Goal: Information Seeking & Learning: Check status

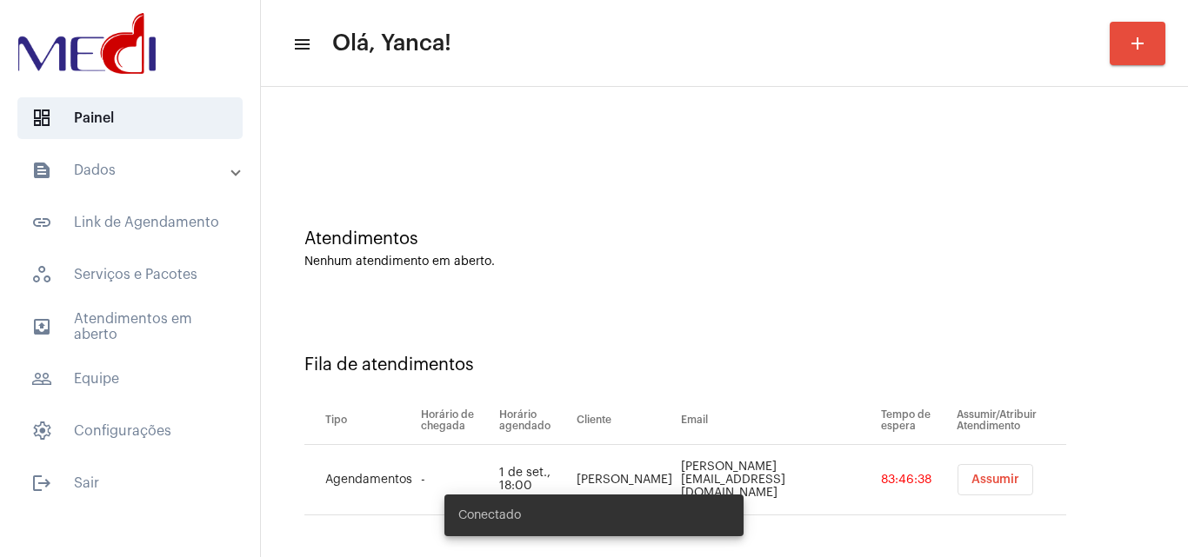
scroll to position [23, 0]
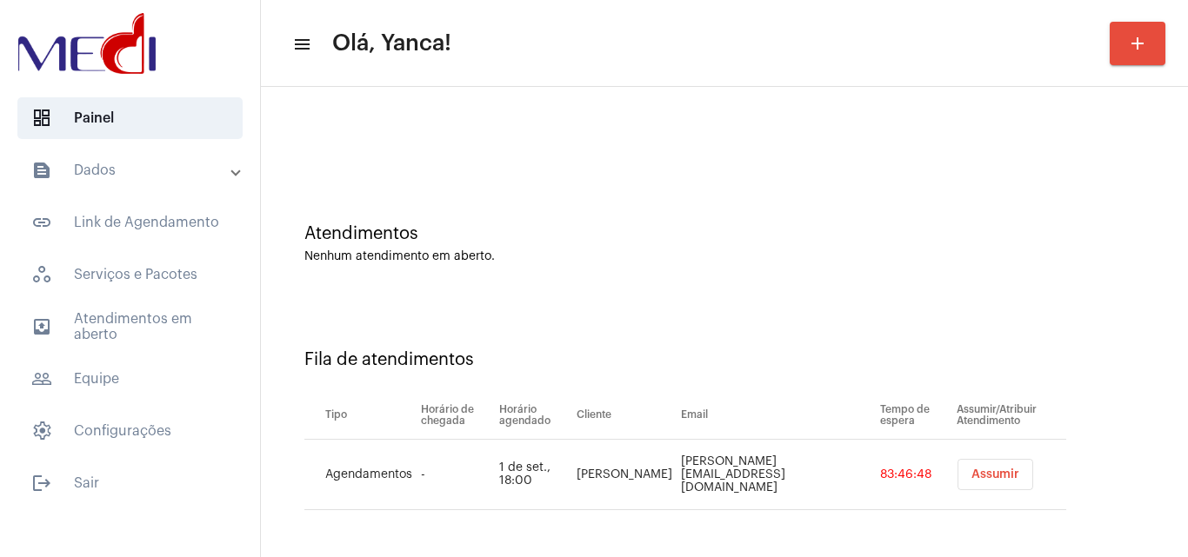
drag, startPoint x: 417, startPoint y: 467, endPoint x: 460, endPoint y: 476, distance: 43.5
click at [460, 476] on td "-" at bounding box center [456, 475] width 78 height 70
click at [446, 497] on td "-" at bounding box center [456, 475] width 78 height 70
click at [129, 324] on span "outbox_outline Atendimentos em aberto" at bounding box center [129, 327] width 225 height 42
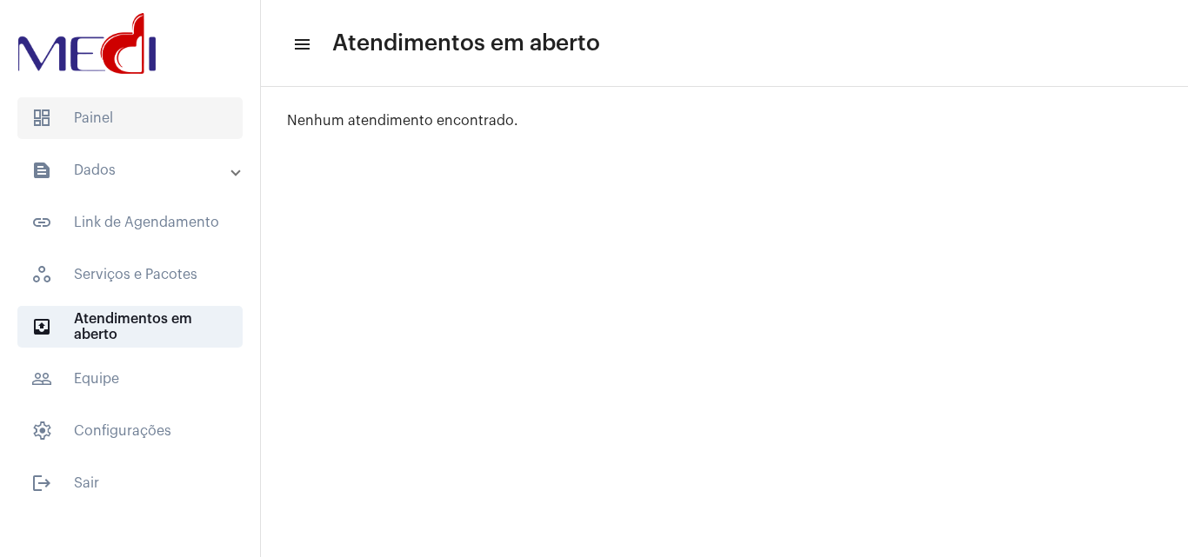
click at [195, 128] on span "dashboard Painel" at bounding box center [129, 118] width 225 height 42
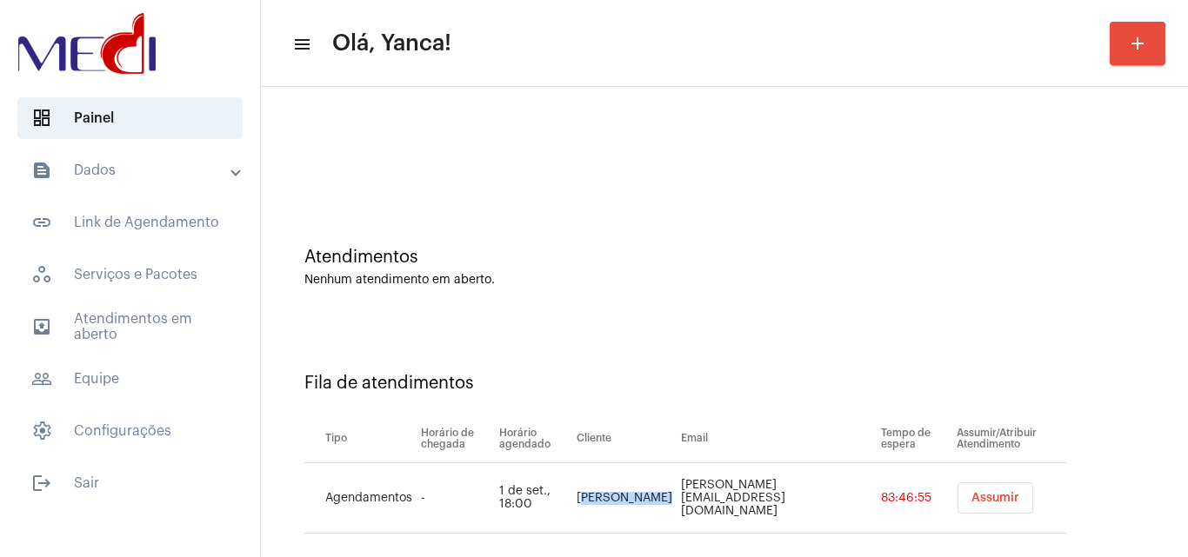
drag, startPoint x: 655, startPoint y: 504, endPoint x: 618, endPoint y: 479, distance: 44.4
click at [618, 479] on td "[PERSON_NAME]" at bounding box center [624, 498] width 104 height 70
copy td "[PERSON_NAME]"
drag, startPoint x: 778, startPoint y: 503, endPoint x: 686, endPoint y: 479, distance: 95.3
click at [686, 479] on td "[PERSON_NAME][EMAIL_ADDRESS][DOMAIN_NAME]" at bounding box center [777, 498] width 200 height 70
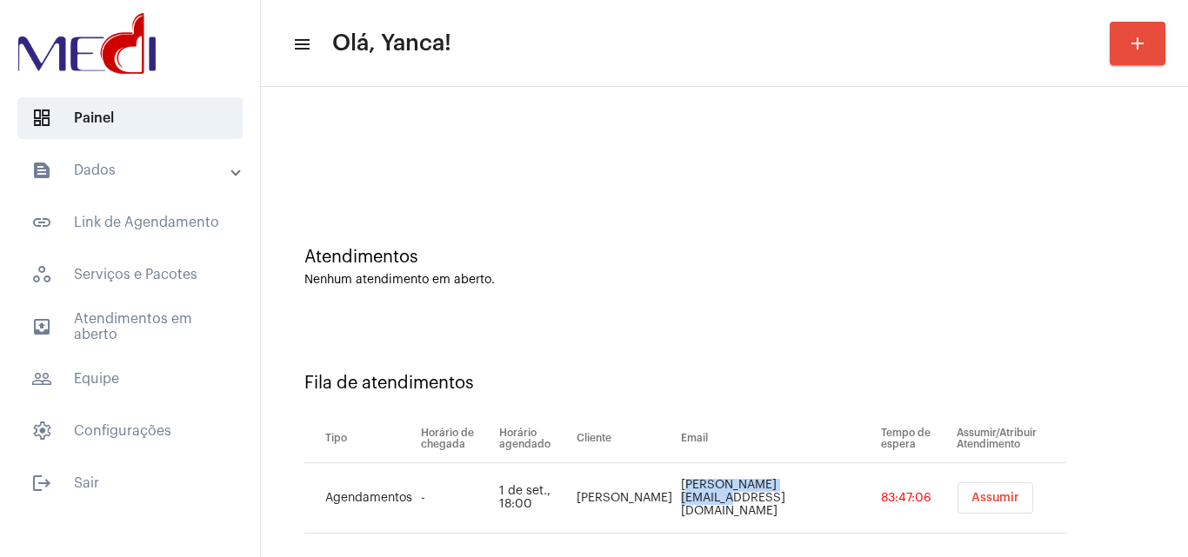
copy td "[PERSON_NAME][EMAIL_ADDRESS][DOMAIN_NAME]"
click at [778, 340] on div "Fila de atendimentos Tipo Horário de chegada Horário agendado Cliente Email Tem…" at bounding box center [725, 447] width 910 height 250
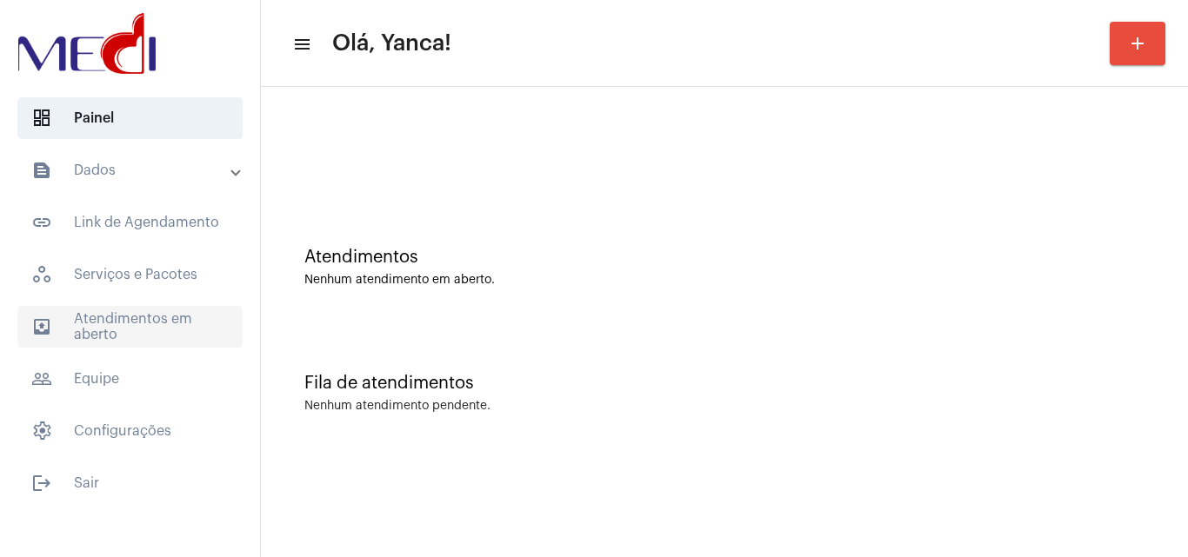
click at [150, 337] on span "outbox_outline Atendimentos em aberto" at bounding box center [129, 327] width 225 height 42
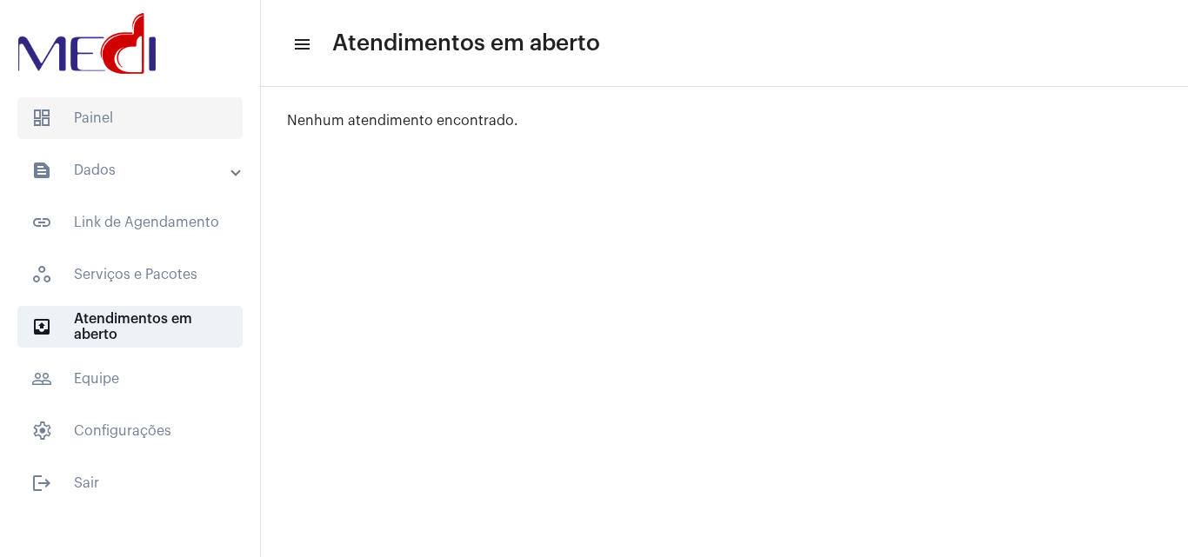
click at [121, 104] on span "dashboard Painel" at bounding box center [129, 118] width 225 height 42
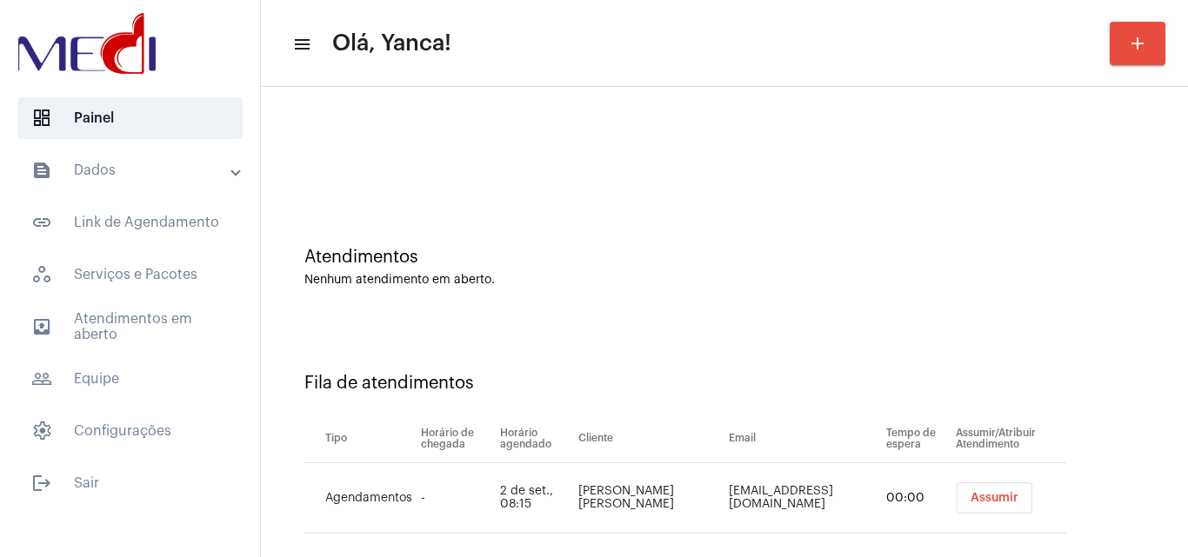
scroll to position [23, 0]
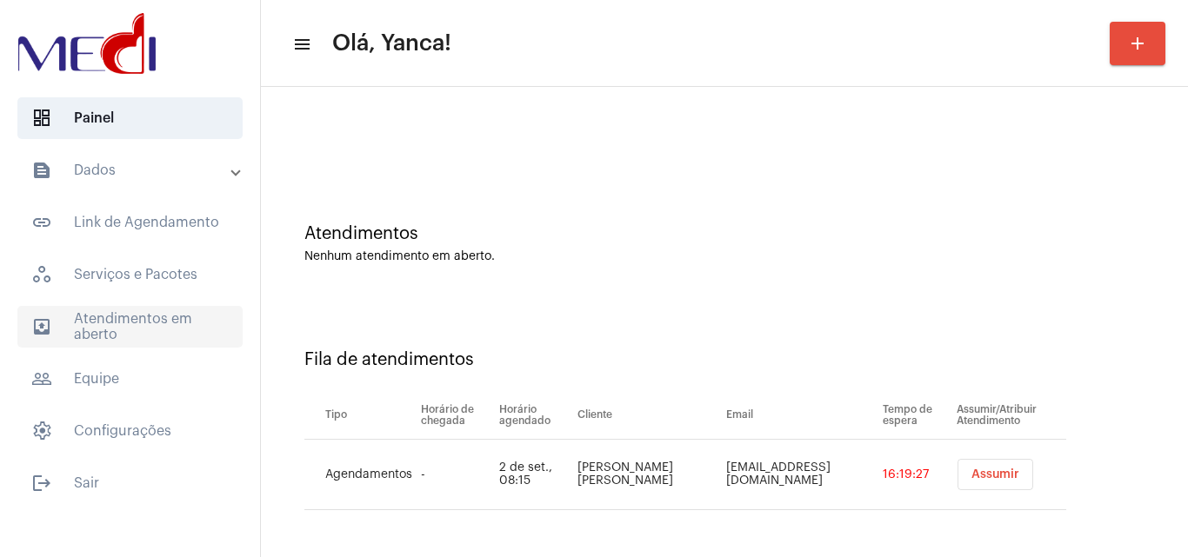
click at [157, 312] on span "outbox_outline Atendimentos em aberto" at bounding box center [129, 327] width 225 height 42
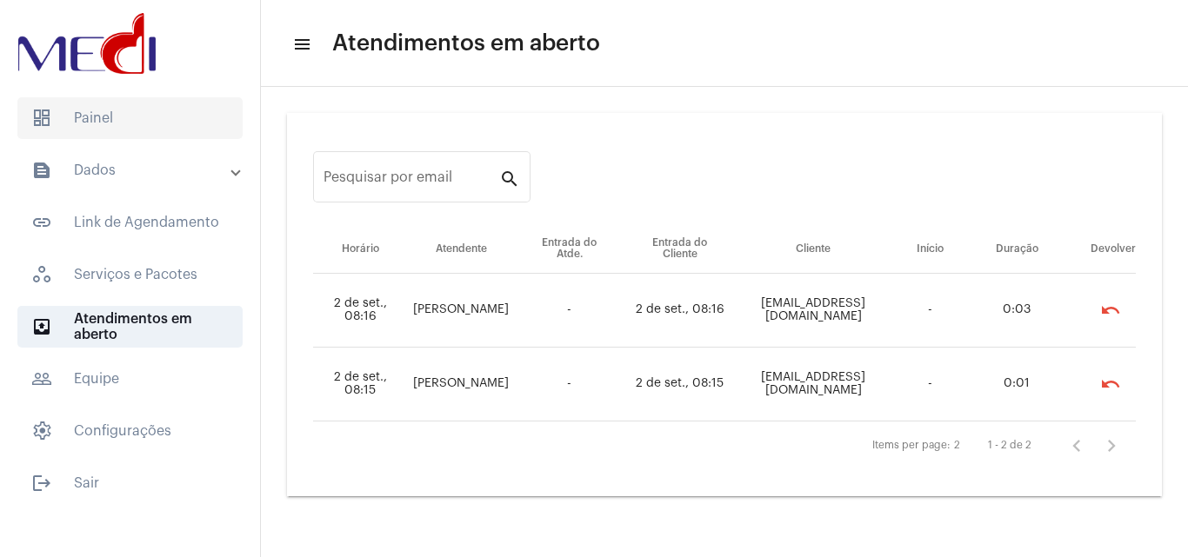
click at [131, 119] on span "dashboard Painel" at bounding box center [129, 118] width 225 height 42
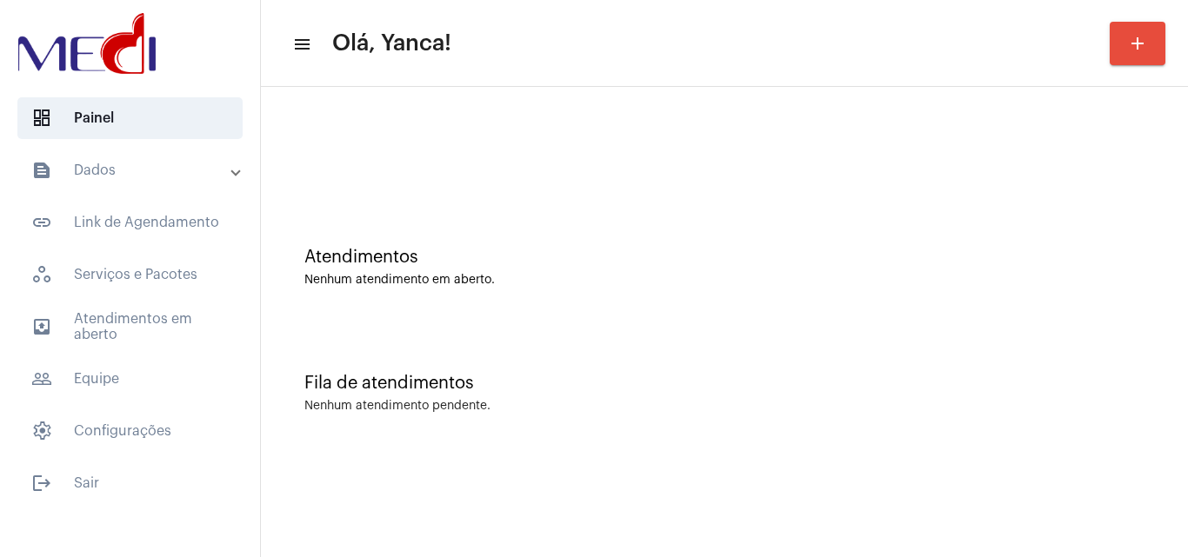
click at [179, 179] on mat-panel-title "text_snippet_outlined Dados" at bounding box center [131, 170] width 201 height 21
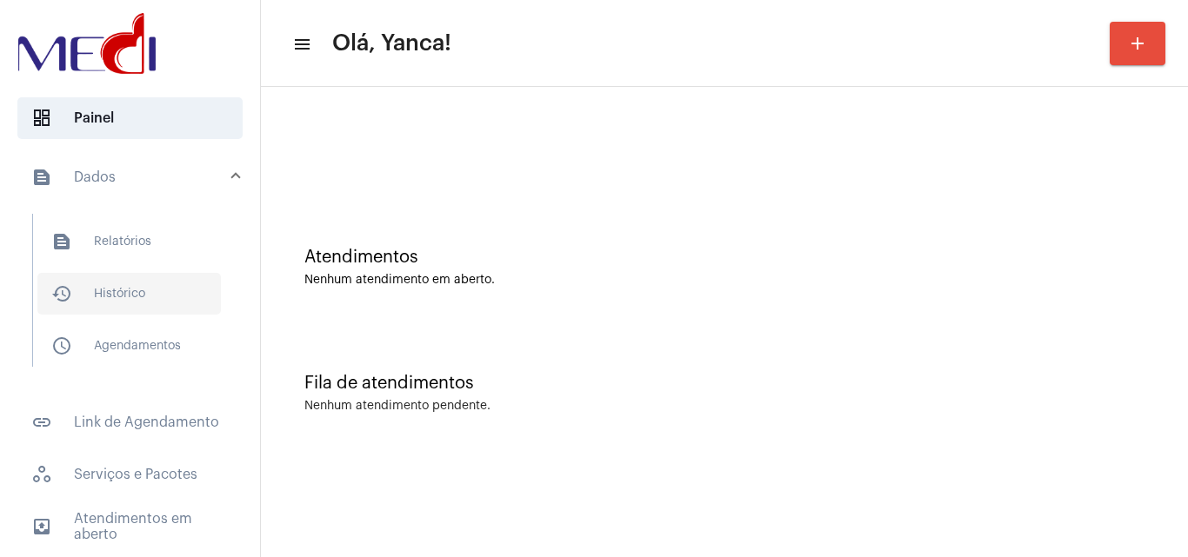
click at [136, 305] on span "history_outlined Histórico" at bounding box center [128, 294] width 183 height 42
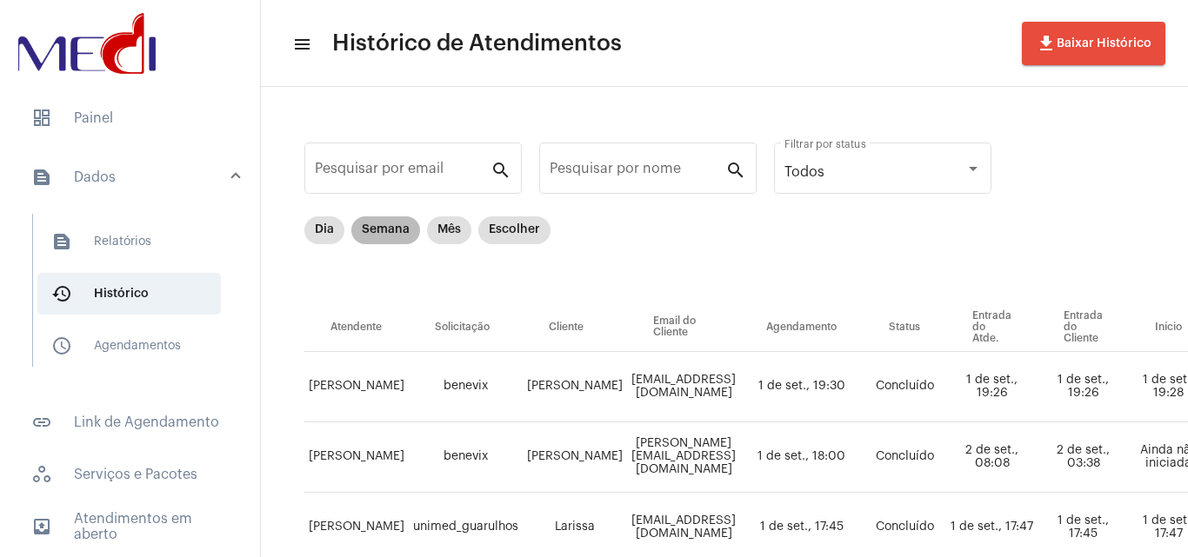
click at [365, 232] on mat-chip "Semana" at bounding box center [385, 231] width 69 height 28
click at [645, 176] on input "Pesquisar por nome" at bounding box center [638, 172] width 176 height 16
paste input "[PERSON_NAME]"
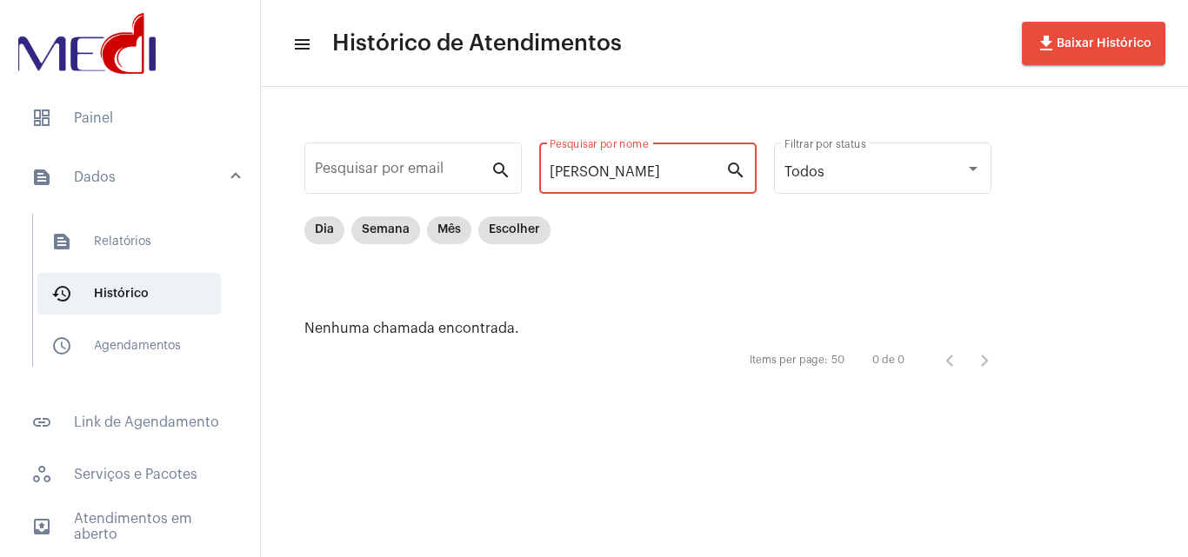
drag, startPoint x: 597, startPoint y: 169, endPoint x: 1187, endPoint y: 251, distance: 595.3
click at [1187, 252] on div "Pesquisar por email search [PERSON_NAME] Pesquisar por nome search Todos Filtra…" at bounding box center [724, 258] width 927 height 342
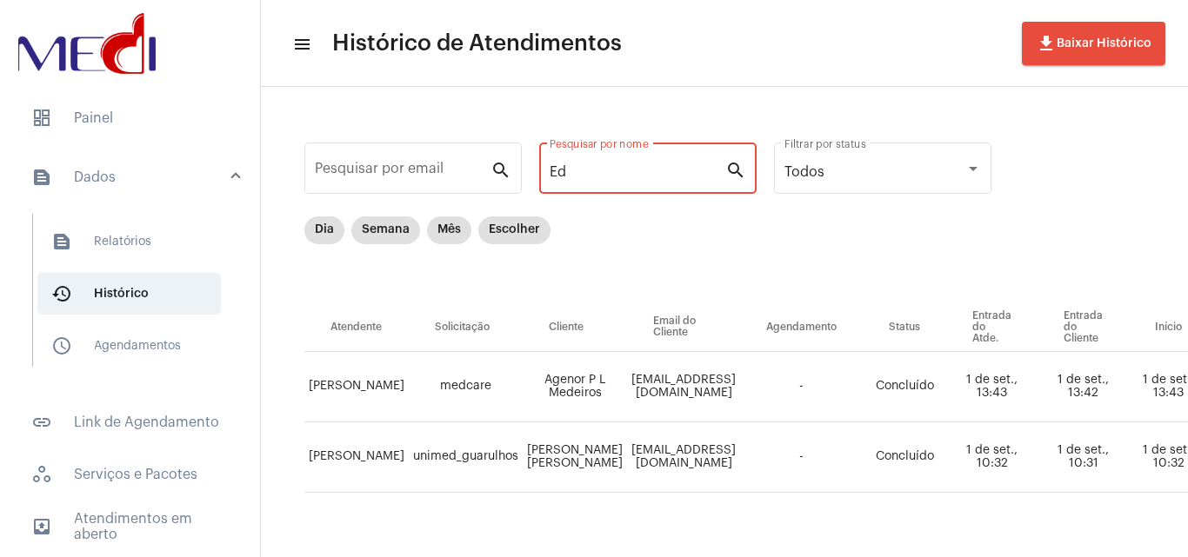
type input "E"
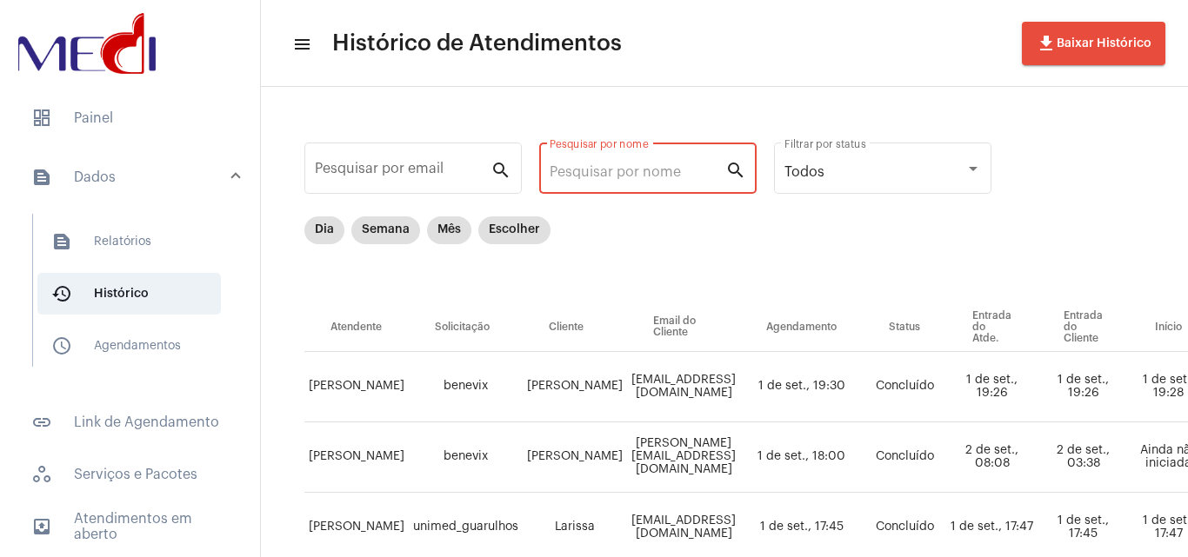
click at [615, 172] on input "Pesquisar por nome" at bounding box center [638, 172] width 176 height 16
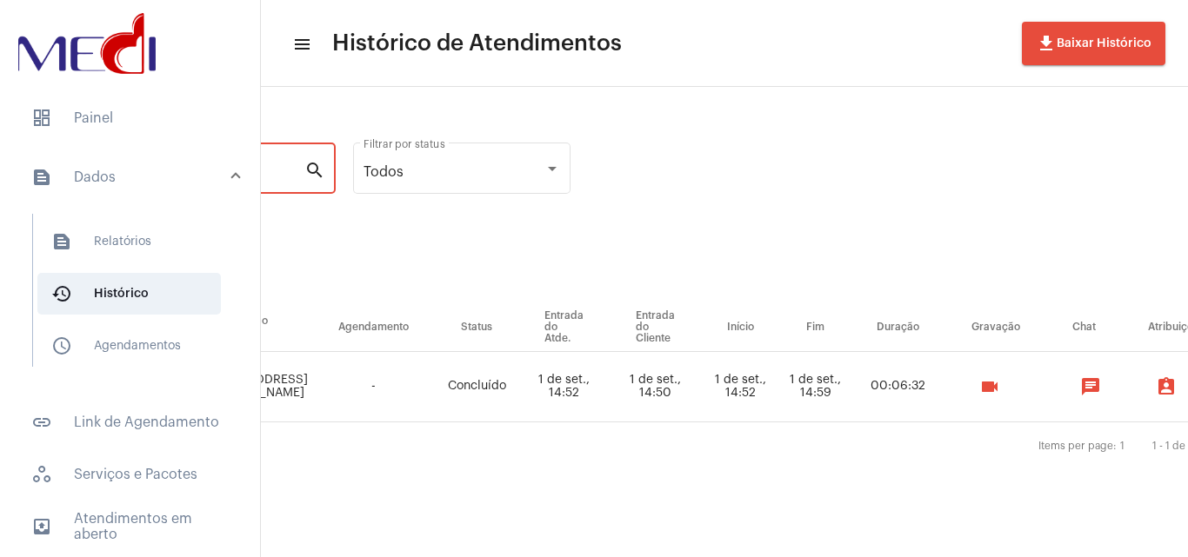
scroll to position [0, 623]
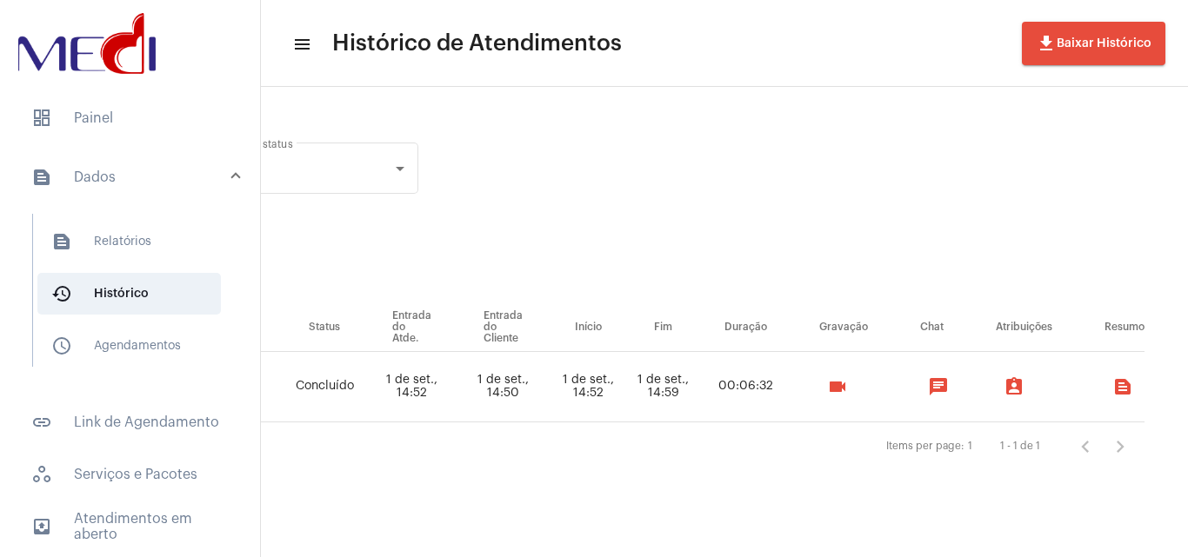
type input "[PERSON_NAME]"
click at [838, 388] on mat-icon "videocam" at bounding box center [837, 387] width 21 height 21
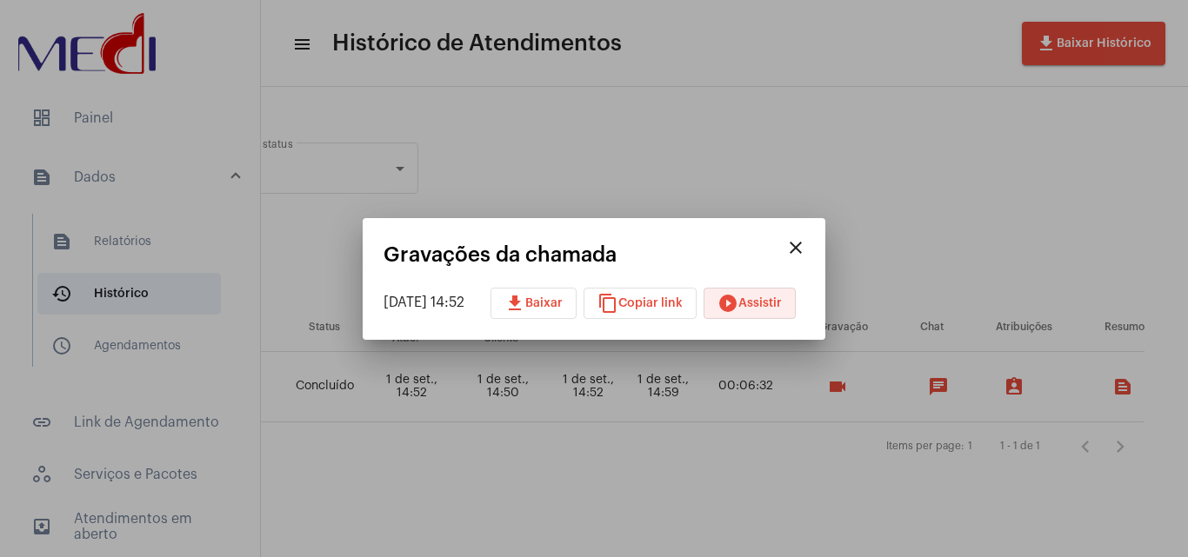
click at [782, 300] on span "play_circle_filled Assistir" at bounding box center [749, 303] width 64 height 12
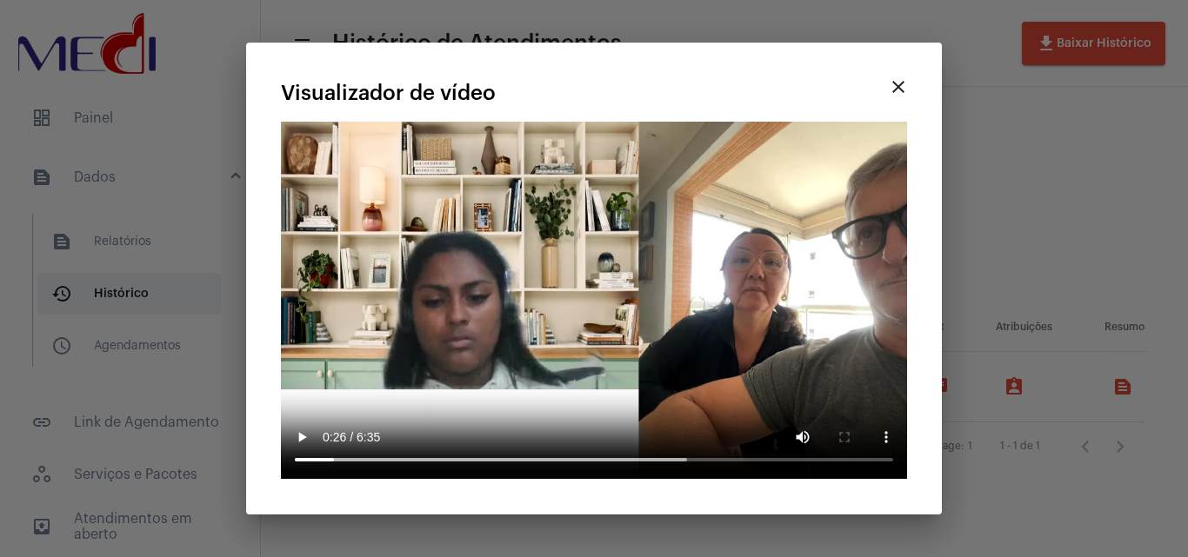
click at [994, 134] on div at bounding box center [594, 278] width 1188 height 557
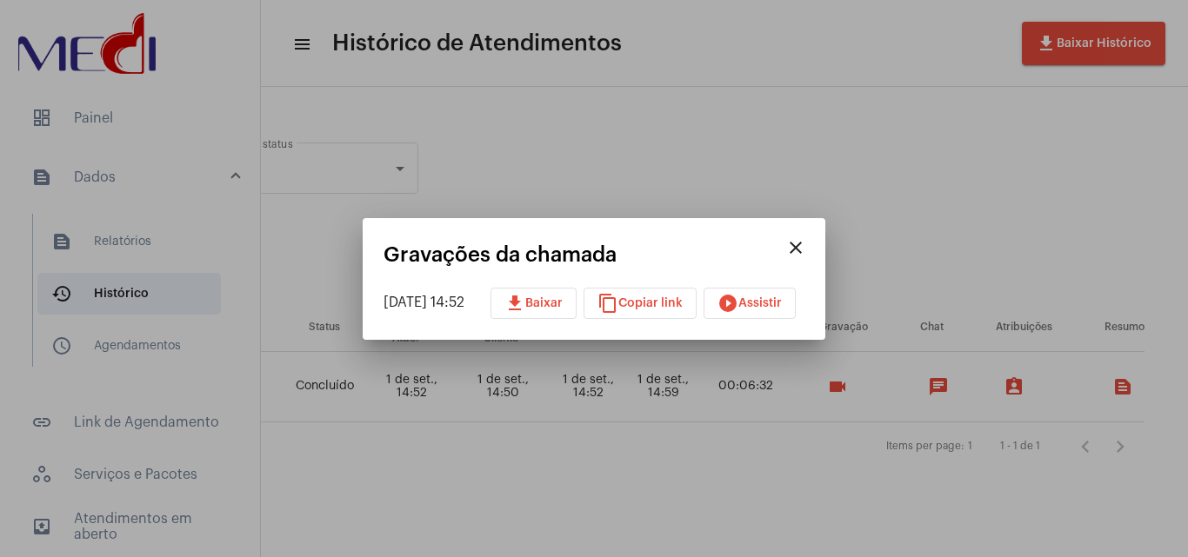
click at [806, 243] on mat-icon "close" at bounding box center [795, 247] width 21 height 21
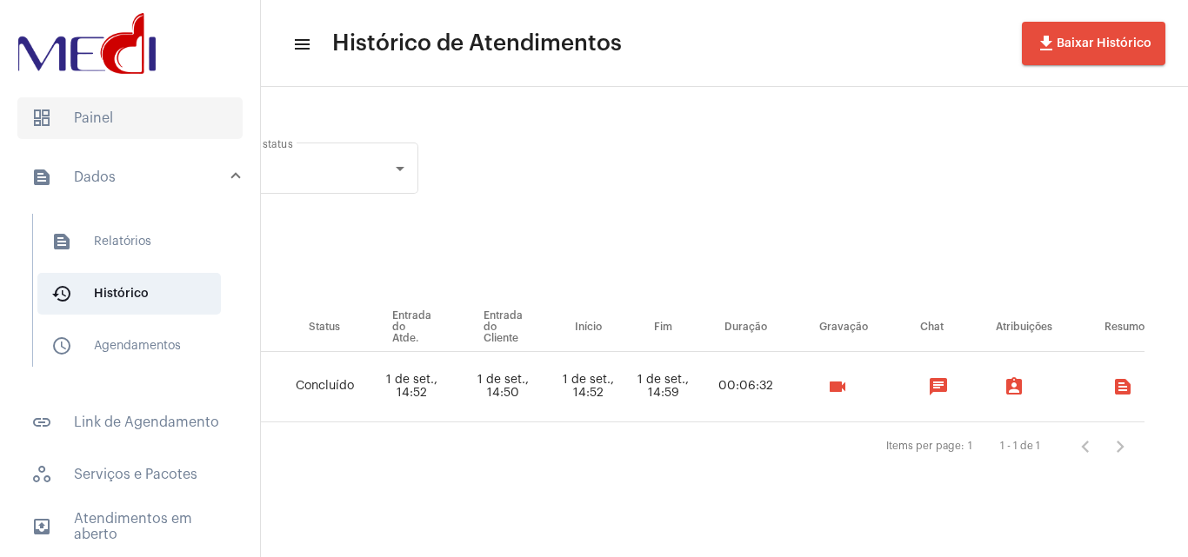
click at [118, 115] on span "dashboard Painel" at bounding box center [129, 118] width 225 height 42
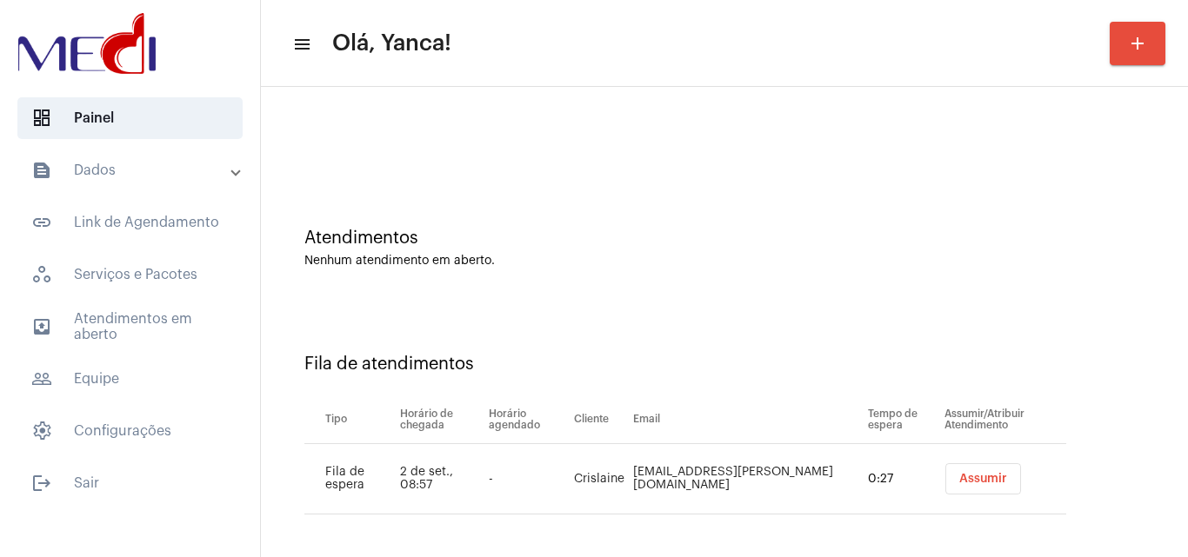
scroll to position [23, 0]
